Goal: Find specific page/section: Find specific page/section

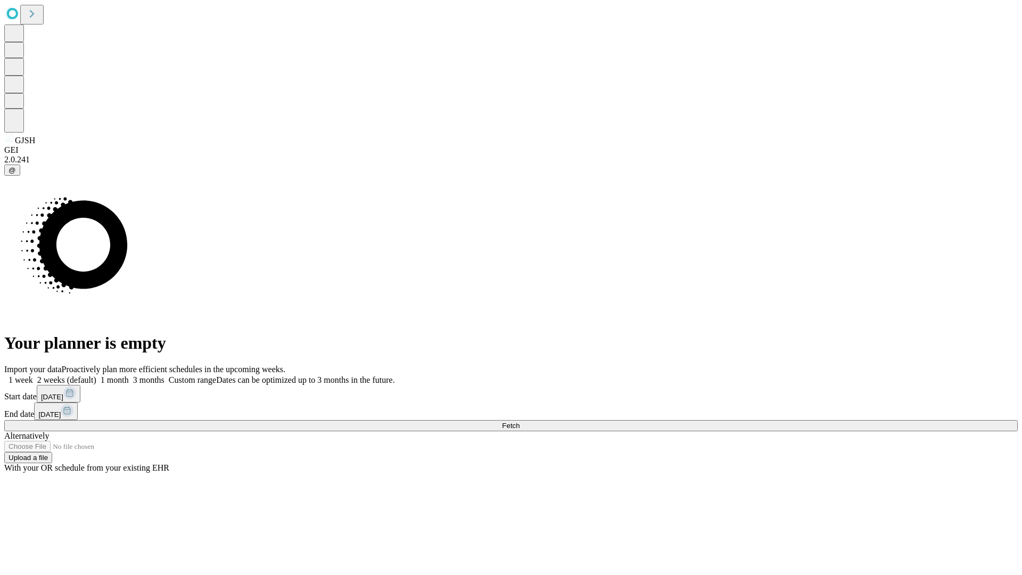
click at [520, 422] on span "Fetch" at bounding box center [511, 426] width 18 height 8
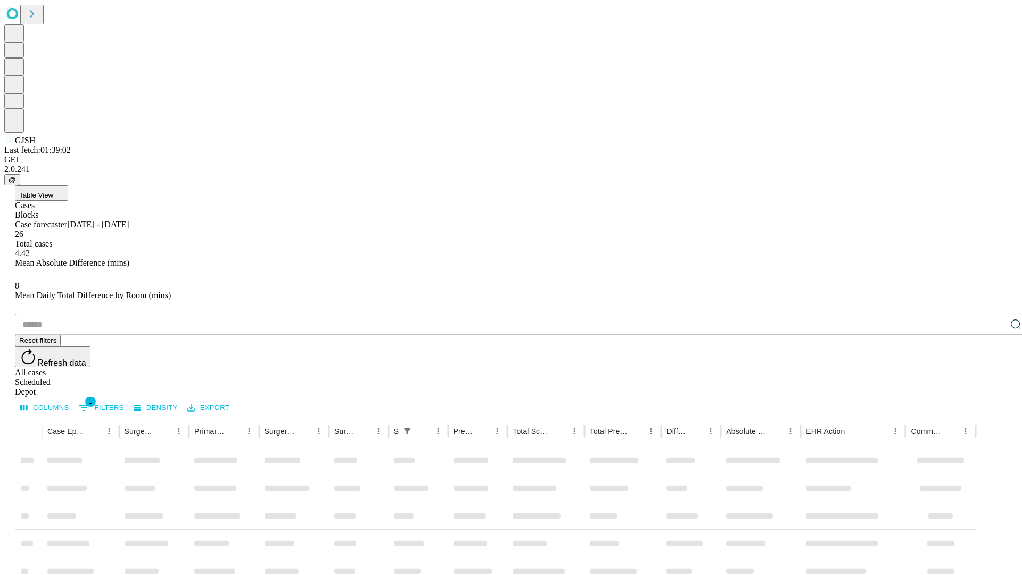
click at [995, 387] on div "Depot" at bounding box center [522, 392] width 1014 height 10
